Goal: Navigation & Orientation: Find specific page/section

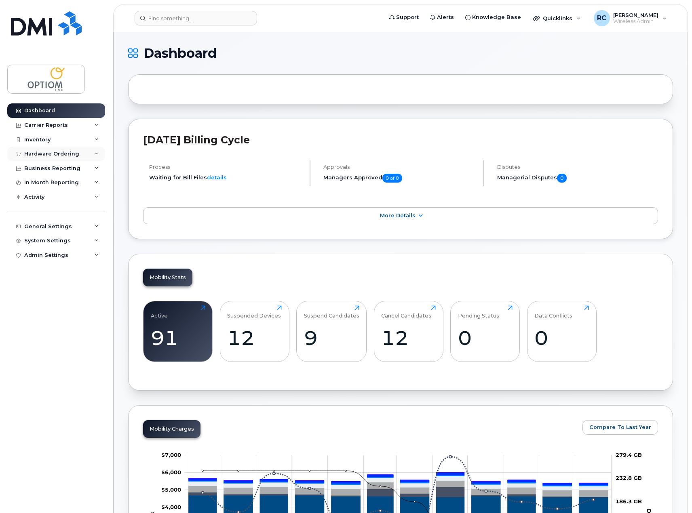
click at [49, 151] on div "Hardware Ordering" at bounding box center [51, 154] width 55 height 6
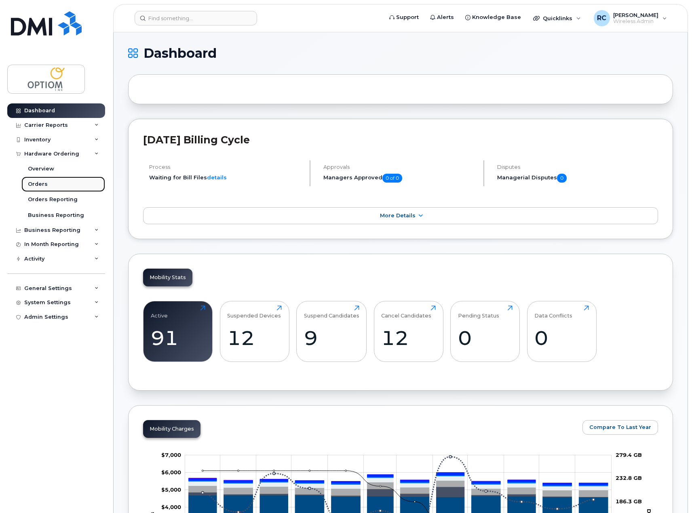
click at [50, 183] on link "Orders" at bounding box center [63, 184] width 84 height 15
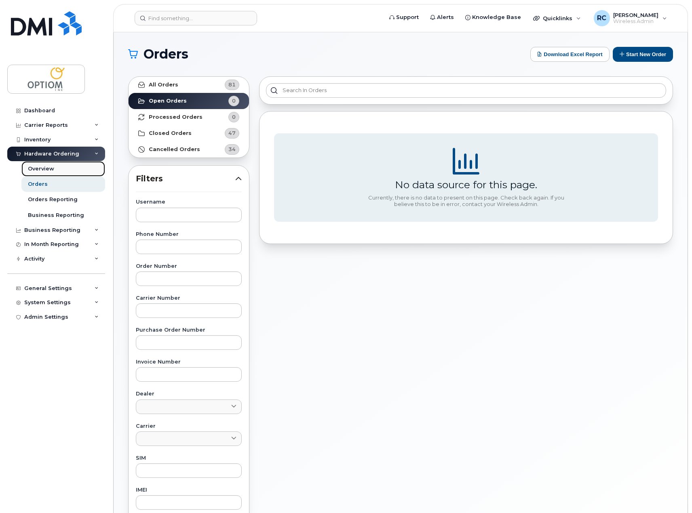
click at [48, 169] on div "Overview" at bounding box center [41, 168] width 26 height 7
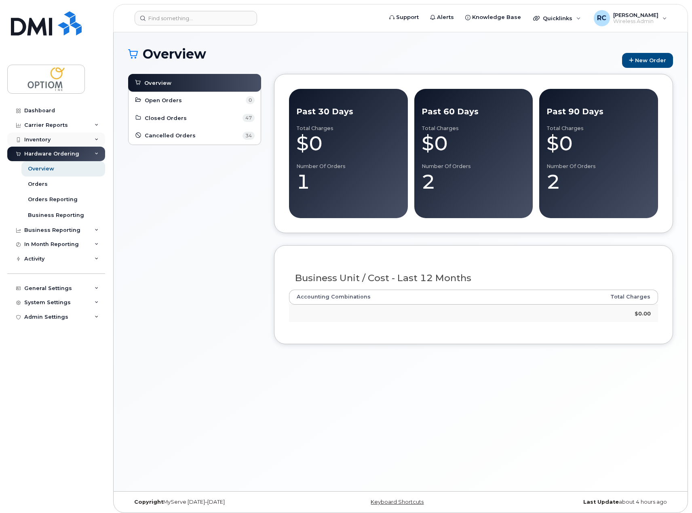
click at [51, 136] on div "Inventory" at bounding box center [56, 140] width 98 height 15
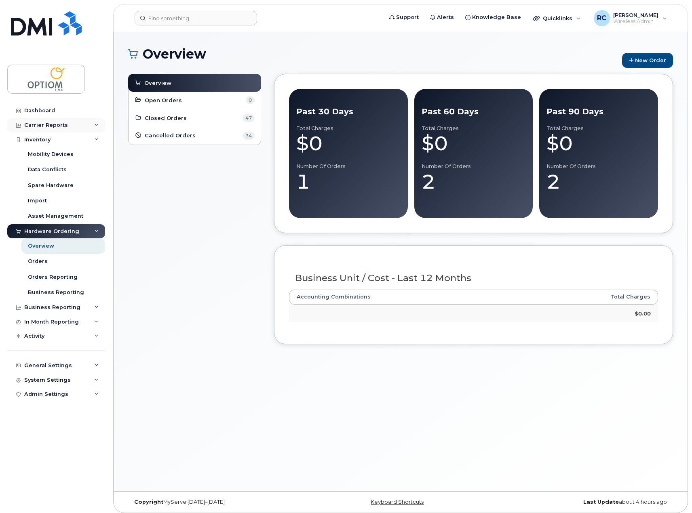
click at [57, 124] on div "Carrier Reports" at bounding box center [46, 125] width 44 height 6
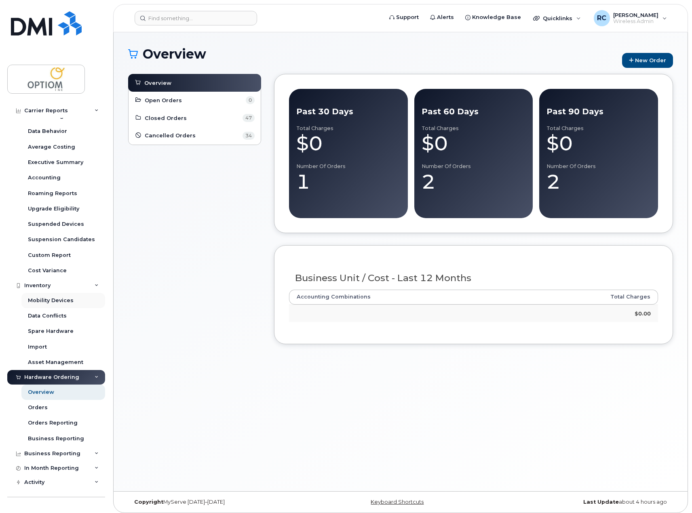
scroll to position [101, 0]
